Goal: Feedback & Contribution: Submit feedback/report problem

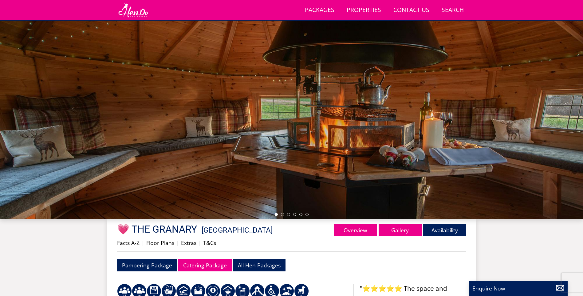
scroll to position [98, 0]
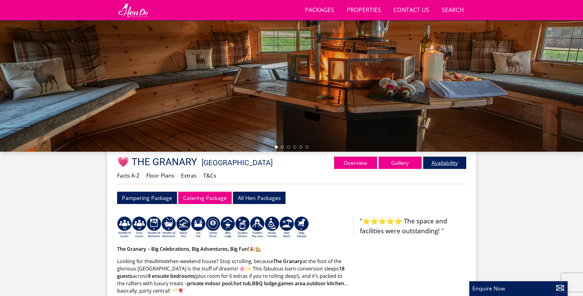
click at [462, 166] on link "Availability" at bounding box center [444, 162] width 43 height 12
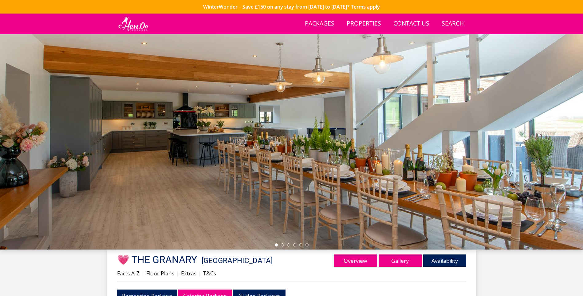
scroll to position [199, 0]
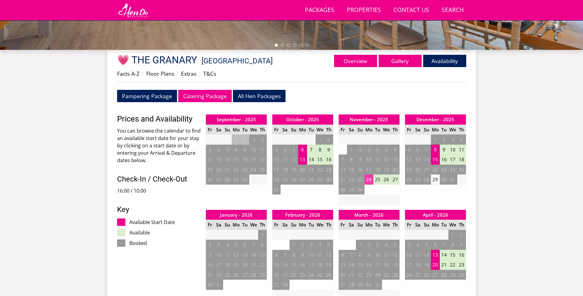
click at [371, 180] on td "24" at bounding box center [368, 179] width 9 height 10
click at [376, 204] on link "MID WEEK from - £2,950.00" at bounding box center [373, 205] width 60 height 6
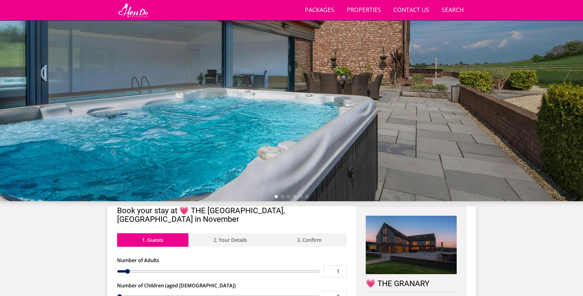
scroll to position [199, 0]
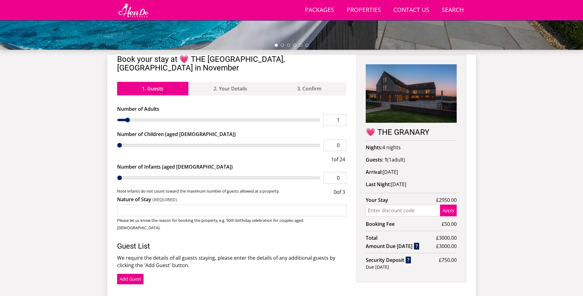
type input "2"
type input "3"
type input "6"
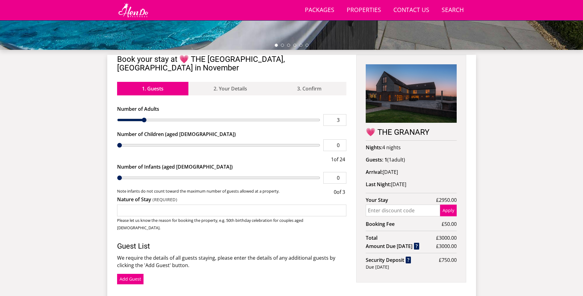
type input "6"
type input "10"
type input "13"
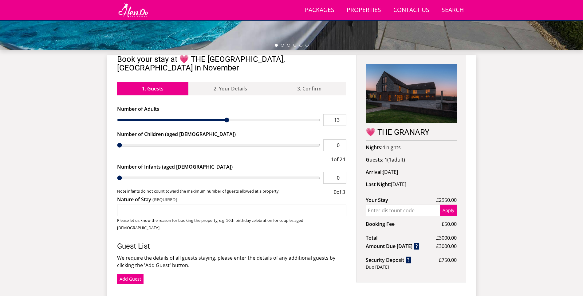
type input "17"
type input "20"
type input "24"
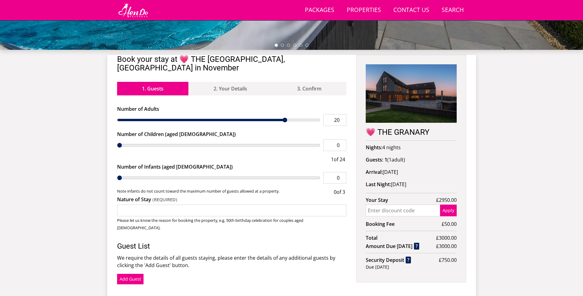
type input "24"
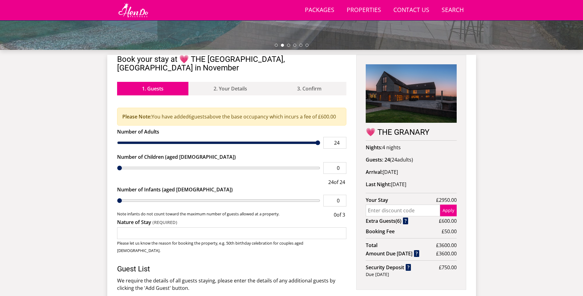
type input "23"
type input "22"
type input "21"
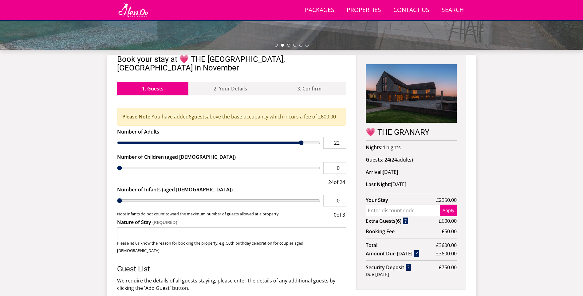
type input "21"
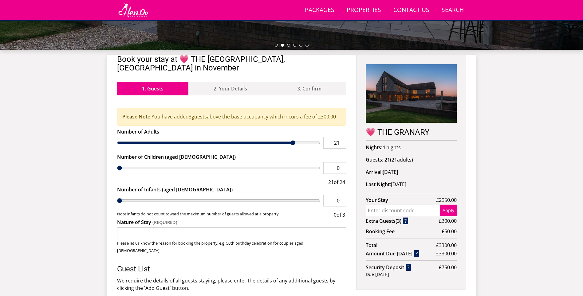
type input "20"
type input "19"
type input "22"
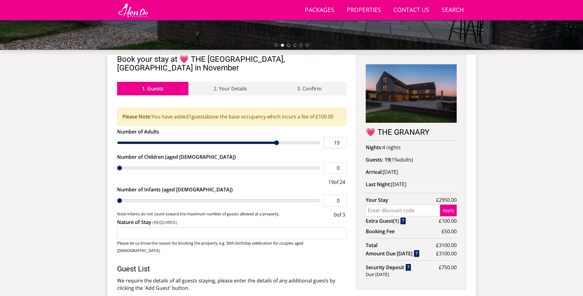
type input "22"
type input "24"
type input "23"
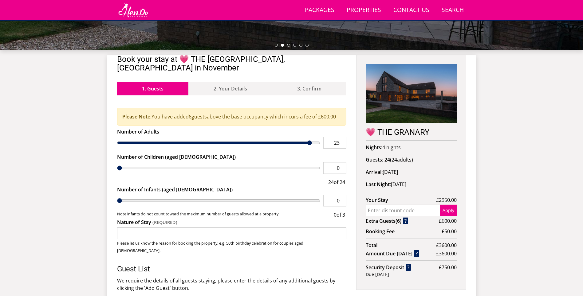
type input "22"
type input "21"
type input "20"
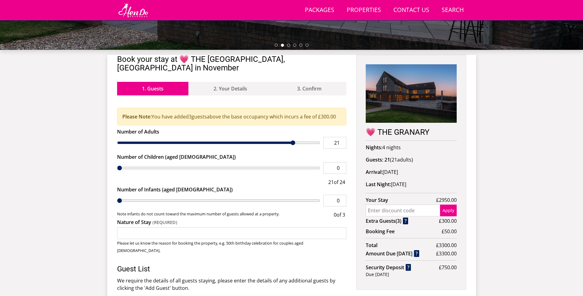
type input "20"
type input "19"
type input "18"
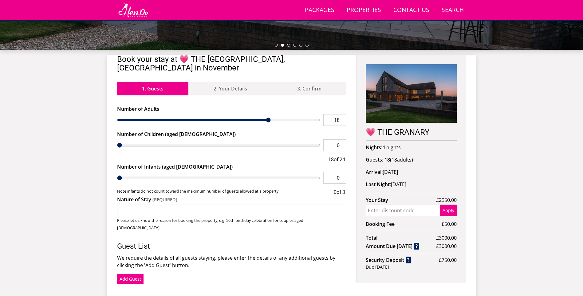
type input "17"
type input "16"
type input "15"
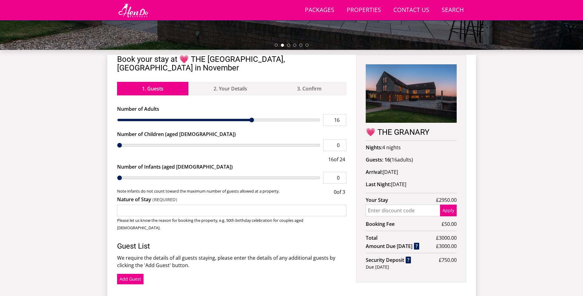
type input "15"
type input "14"
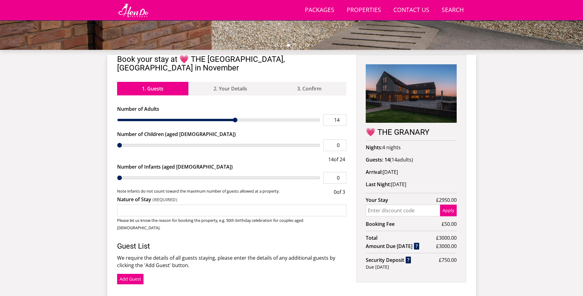
drag, startPoint x: 127, startPoint y: 112, endPoint x: 232, endPoint y: 140, distance: 108.4
click at [232, 126] on input "range" at bounding box center [218, 120] width 203 height 12
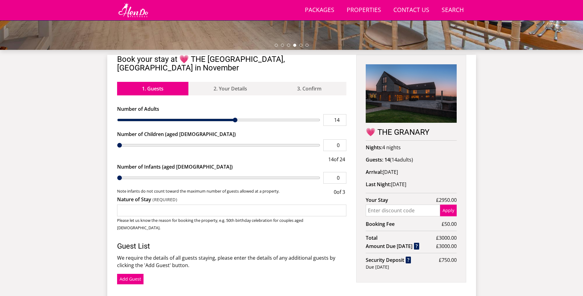
type input "13"
drag, startPoint x: 236, startPoint y: 111, endPoint x: 230, endPoint y: 111, distance: 5.8
click at [230, 114] on input "range" at bounding box center [218, 120] width 203 height 12
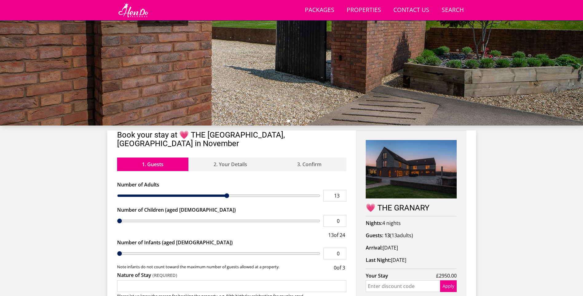
scroll to position [77, 0]
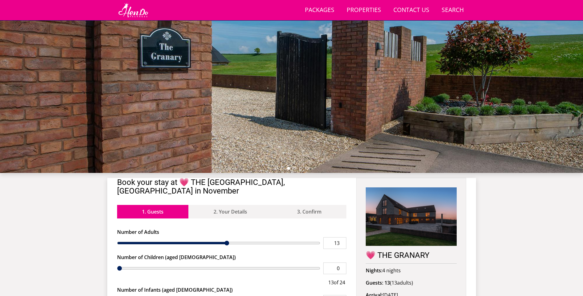
click at [420, 218] on img at bounding box center [411, 216] width 91 height 58
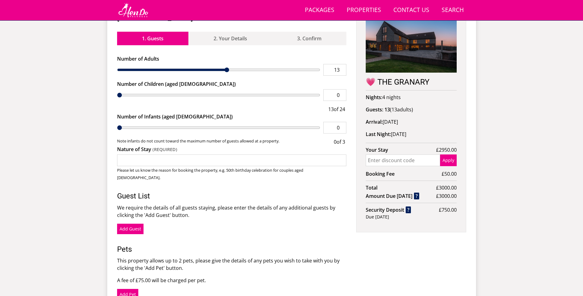
scroll to position [199, 0]
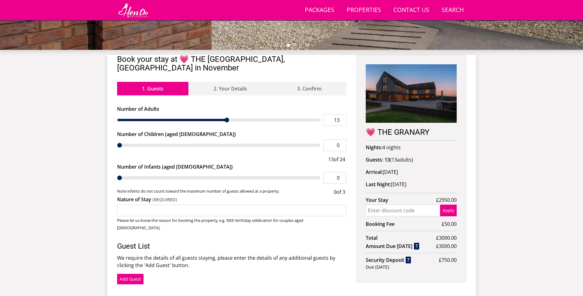
type input "12"
type input "11"
drag, startPoint x: 225, startPoint y: 112, endPoint x: 208, endPoint y: 112, distance: 16.3
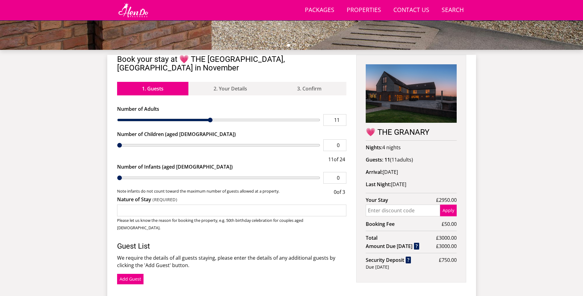
click at [208, 114] on input "range" at bounding box center [218, 120] width 203 height 12
type input "10"
type input "9"
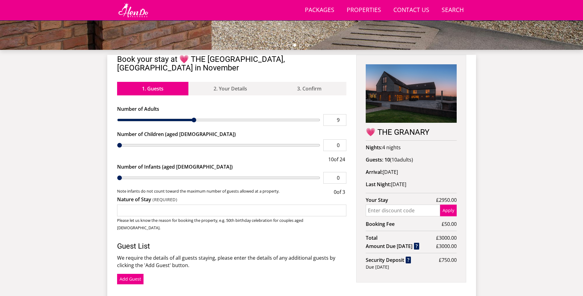
type input "8"
type input "7"
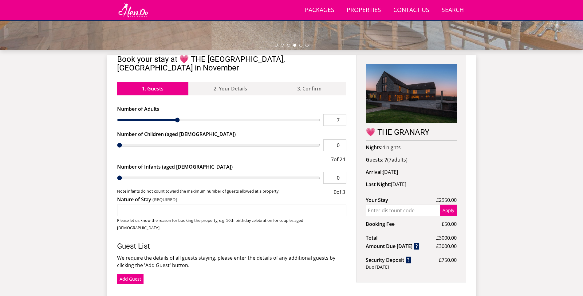
type input "6"
type input "5"
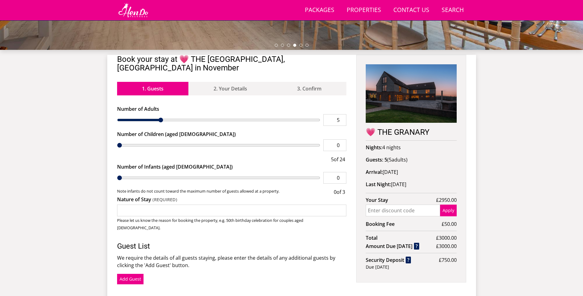
type input "7"
type input "11"
type input "15"
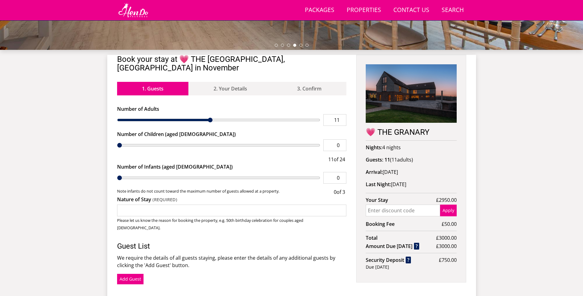
type input "15"
type input "24"
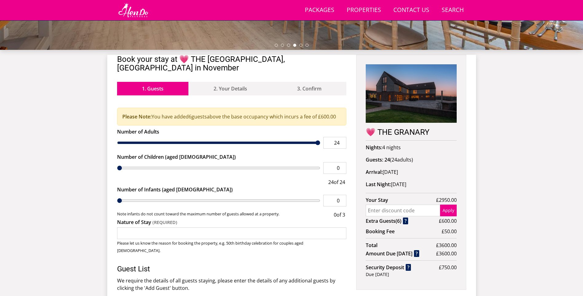
type input "22"
type input "21"
type input "20"
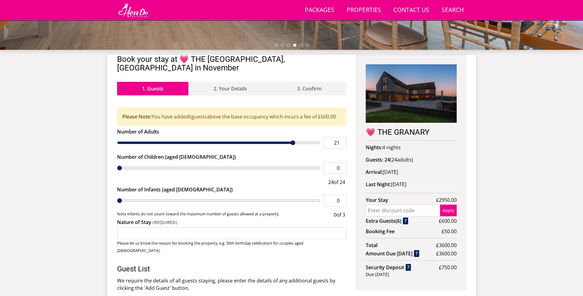
type input "20"
type input "19"
type input "18"
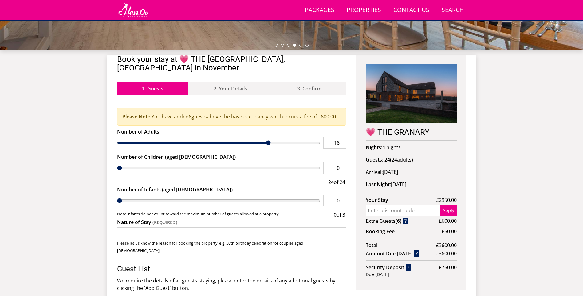
type input "17"
type input "16"
type input "15"
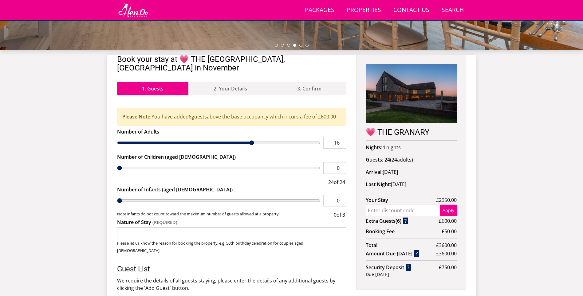
type input "15"
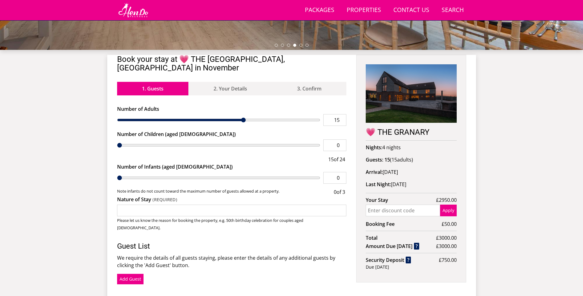
type input "14"
type input "13"
type input "12"
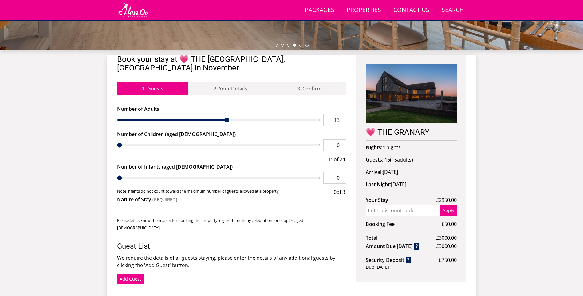
type input "12"
type input "11"
type input "10"
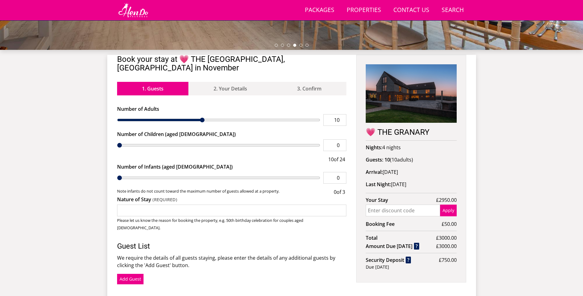
type input "11"
drag, startPoint x: 209, startPoint y: 113, endPoint x: 211, endPoint y: 134, distance: 21.6
click at [211, 126] on input "range" at bounding box center [218, 120] width 203 height 12
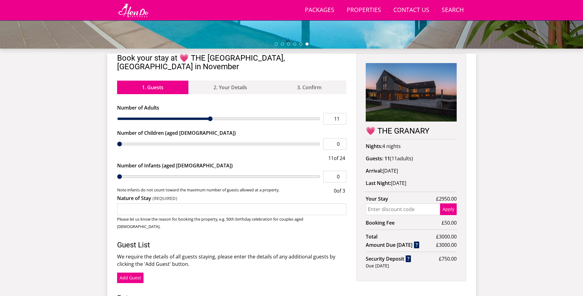
scroll to position [107, 0]
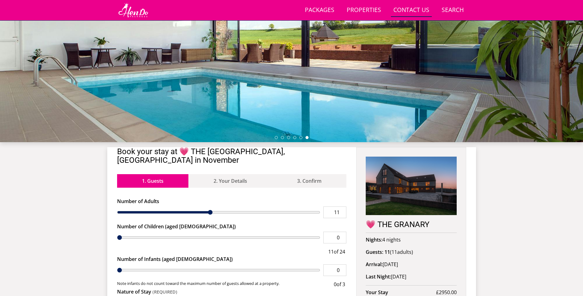
click at [413, 11] on link "Contact Us [PHONE_NUMBER]" at bounding box center [411, 10] width 41 height 14
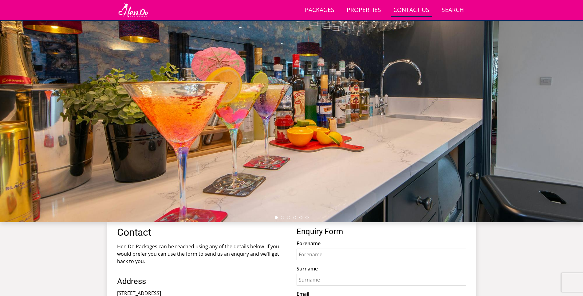
scroll to position [137, 0]
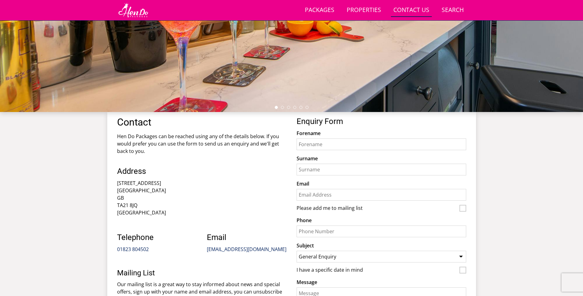
click at [360, 144] on input "Forename" at bounding box center [382, 144] width 170 height 12
type input "R"
click at [360, 143] on input "M ay" at bounding box center [382, 144] width 170 height 12
type input "May"
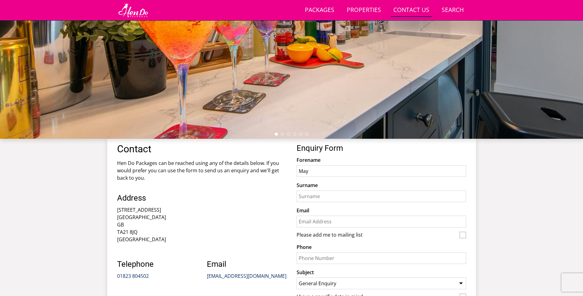
scroll to position [81, 0]
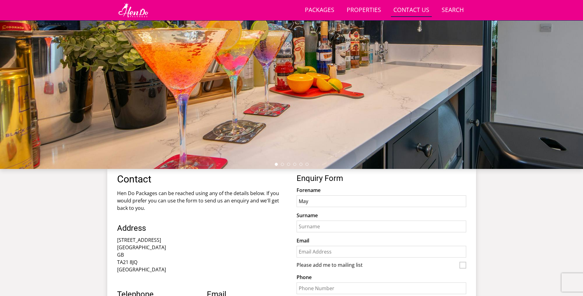
click at [314, 229] on input "Surname" at bounding box center [382, 226] width 170 height 12
type input "[PERSON_NAME]"
type input "[EMAIL_ADDRESS][DOMAIN_NAME]"
type input "07304081207"
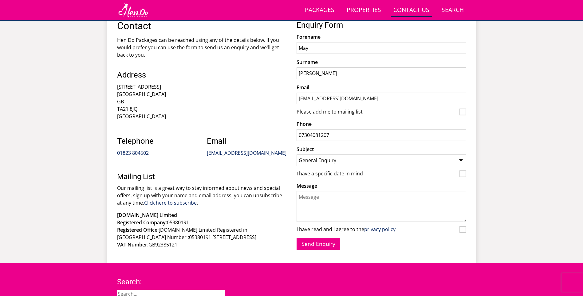
scroll to position [234, 0]
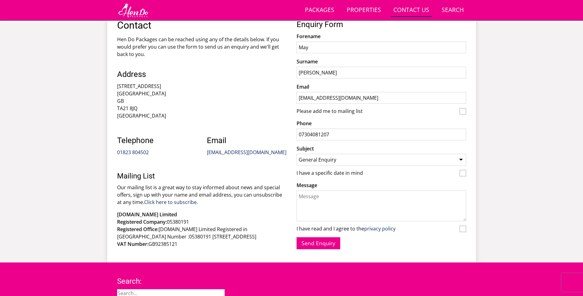
click at [337, 157] on select "General Enquiry Listing My Property 💗 [GEOGRAPHIC_DATA] 💗 ORTENSIA 💗 [PERSON_NA…" at bounding box center [382, 160] width 170 height 12
click at [284, 126] on div "Email [EMAIL_ADDRESS][DOMAIN_NAME]" at bounding box center [247, 142] width 80 height 37
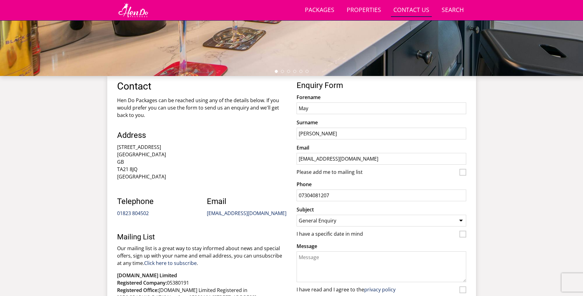
scroll to position [173, 0]
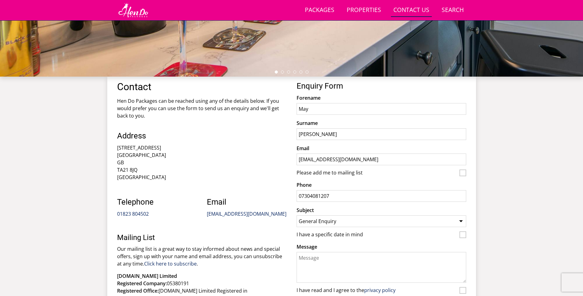
click at [375, 222] on select "General Enquiry Listing My Property 💗 [GEOGRAPHIC_DATA] 💗 ORTENSIA 💗 [PERSON_NA…" at bounding box center [382, 221] width 170 height 12
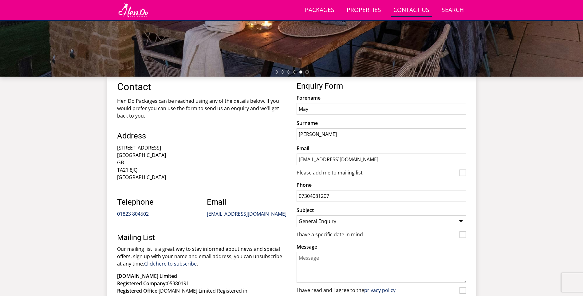
select select "328"
click at [297, 215] on select "General Enquiry Listing My Property 💗 [GEOGRAPHIC_DATA] 💗 ORTENSIA 💗 [PERSON_NA…" at bounding box center [382, 221] width 170 height 12
click at [362, 258] on textarea "Message" at bounding box center [382, 267] width 170 height 31
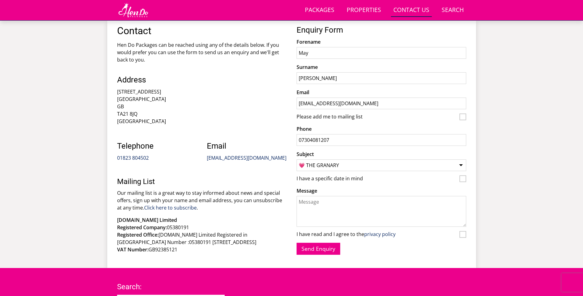
scroll to position [234, 0]
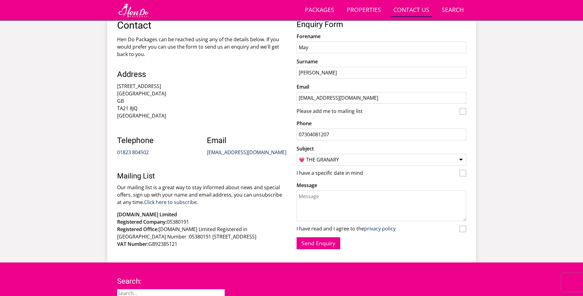
click at [464, 171] on input "I have a specific date in mind" at bounding box center [462, 173] width 7 height 7
checkbox input "true"
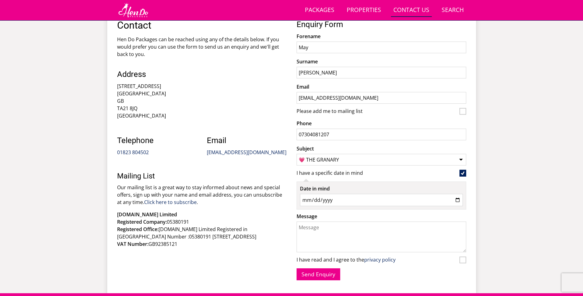
click at [372, 200] on input "Date in mind" at bounding box center [381, 200] width 163 height 12
type input "[DATE]"
click at [358, 227] on textarea "Message" at bounding box center [382, 236] width 170 height 31
type textarea "Hi, I have been looking on your website at the availibilty you have for a stay …"
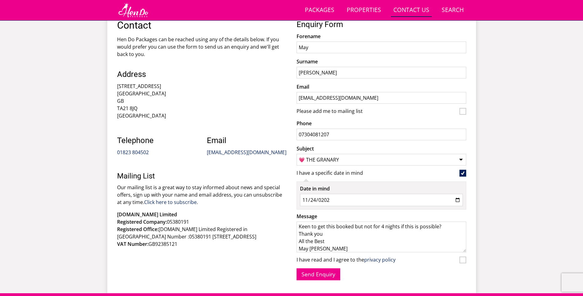
click at [462, 260] on input "I have read and I agree to the privacy policy" at bounding box center [462, 259] width 7 height 7
checkbox input "true"
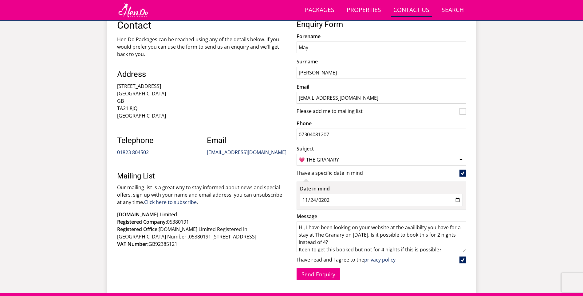
click at [421, 227] on textarea "Hi, I have been looking on your website at the availibilty you have for a stay …" at bounding box center [382, 236] width 170 height 31
click at [391, 245] on textarea "Hi, I have been looking on your website at the availability you have for a stay…" at bounding box center [382, 236] width 170 height 31
drag, startPoint x: 456, startPoint y: 228, endPoint x: 550, endPoint y: 228, distance: 93.7
click at [572, 225] on div "Search Menu Packages Properties Contact Us [PHONE_NUMBER] Search Check Availabi…" at bounding box center [291, 35] width 583 height 513
click at [379, 246] on textarea "Hi, I have been looking on your website at the availability you have for a stay…" at bounding box center [382, 236] width 170 height 31
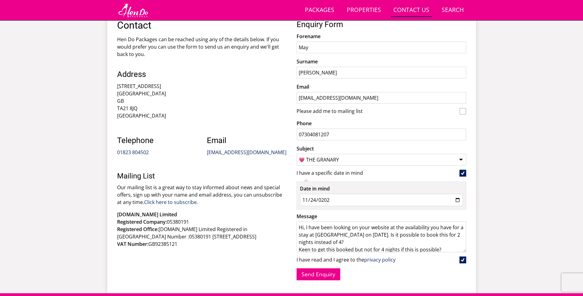
scroll to position [25, 0]
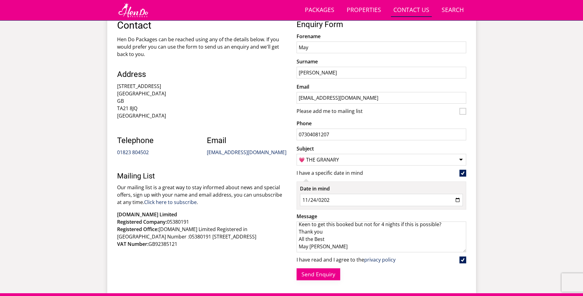
type textarea "Hi, I have been looking on your website at the availability you have for a stay…"
click at [322, 273] on button "Send Enquiry" at bounding box center [319, 274] width 44 height 12
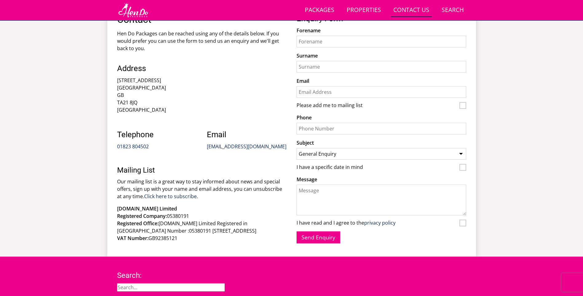
scroll to position [251, 0]
